Goal: Information Seeking & Learning: Learn about a topic

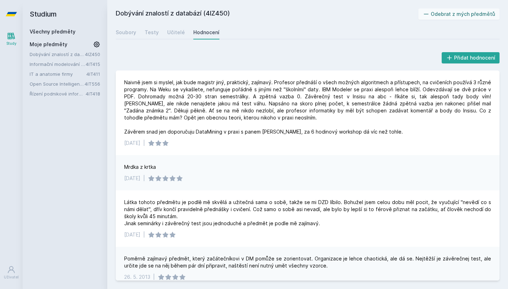
click at [43, 95] on link "Řízení podnikové informatiky" at bounding box center [58, 93] width 56 height 7
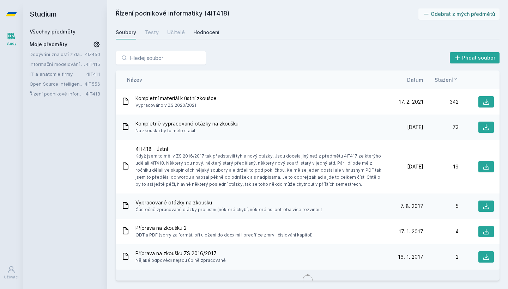
click at [203, 32] on div "Hodnocení" at bounding box center [206, 32] width 26 height 7
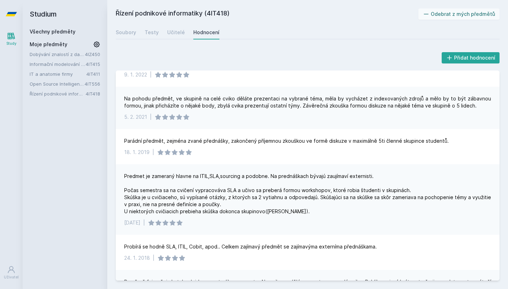
scroll to position [24, 0]
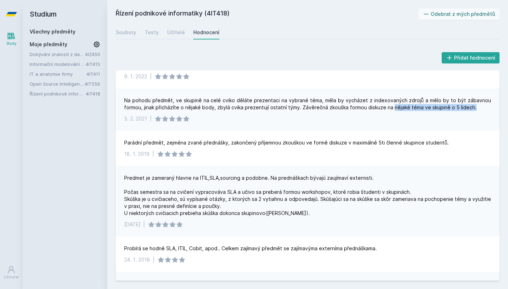
drag, startPoint x: 390, startPoint y: 107, endPoint x: 481, endPoint y: 108, distance: 91.4
click at [481, 108] on div "Na pohodu předmět, ve skupině na celé cviko děláte prezentaci na vybrané téma, …" at bounding box center [307, 104] width 367 height 14
click at [175, 34] on div "Učitelé" at bounding box center [176, 32] width 18 height 7
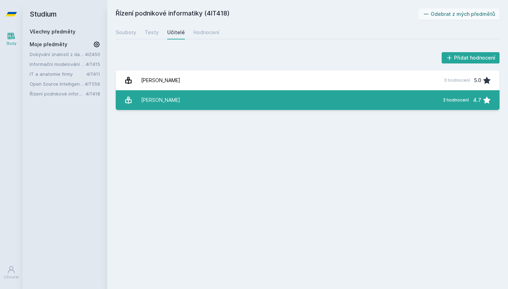
click at [171, 107] on div "[PERSON_NAME]" at bounding box center [160, 100] width 39 height 14
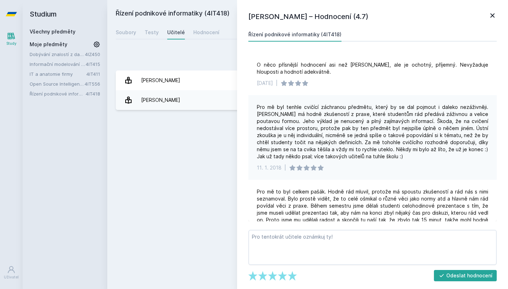
click at [491, 17] on icon at bounding box center [492, 15] width 4 height 4
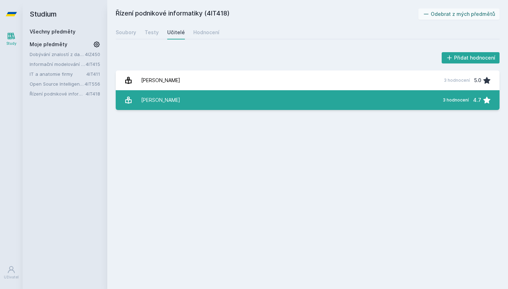
click at [225, 94] on link "[PERSON_NAME] 3 hodnocení 4.7" at bounding box center [308, 100] width 384 height 20
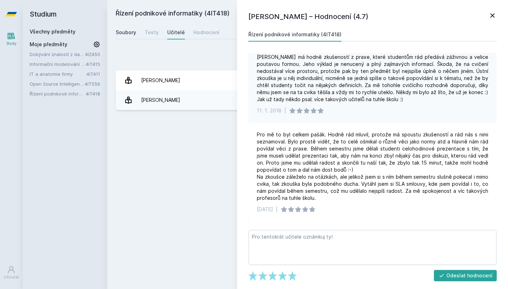
click at [130, 37] on link "Soubory" at bounding box center [126, 32] width 20 height 14
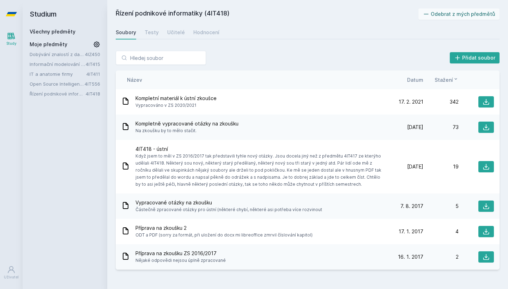
click at [189, 35] on div "Soubory Testy Učitelé Hodnocení" at bounding box center [308, 32] width 384 height 14
click at [193, 35] on div "Hodnocení" at bounding box center [206, 32] width 26 height 7
